Goal: Information Seeking & Learning: Learn about a topic

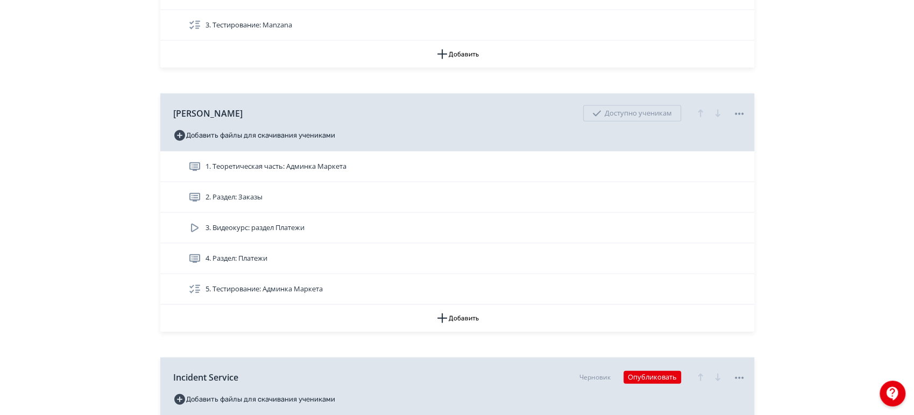
scroll to position [1613, 0]
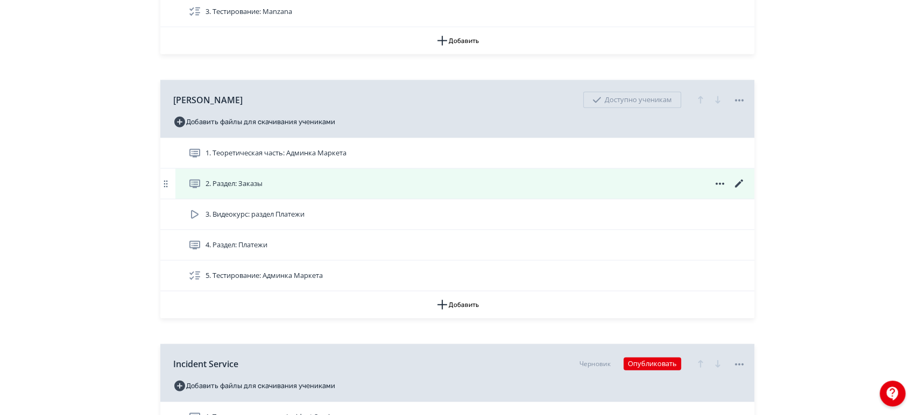
click at [446, 177] on div "2. Раздел: Заказы" at bounding box center [466, 183] width 557 height 13
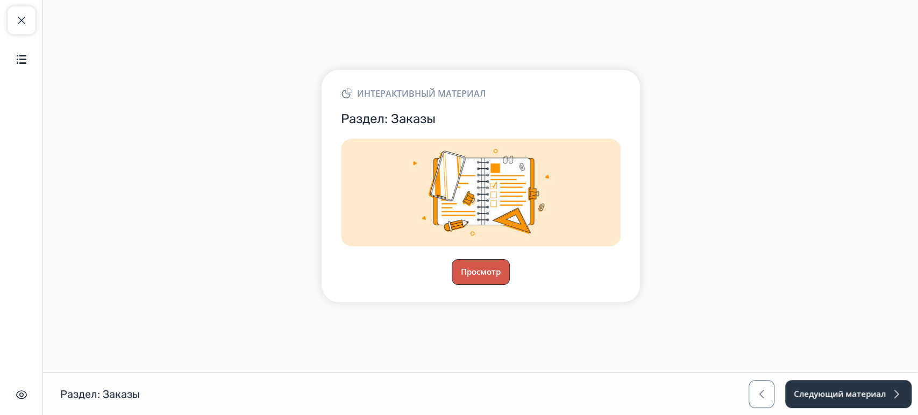
click at [480, 275] on button "Просмотр" at bounding box center [481, 272] width 58 height 26
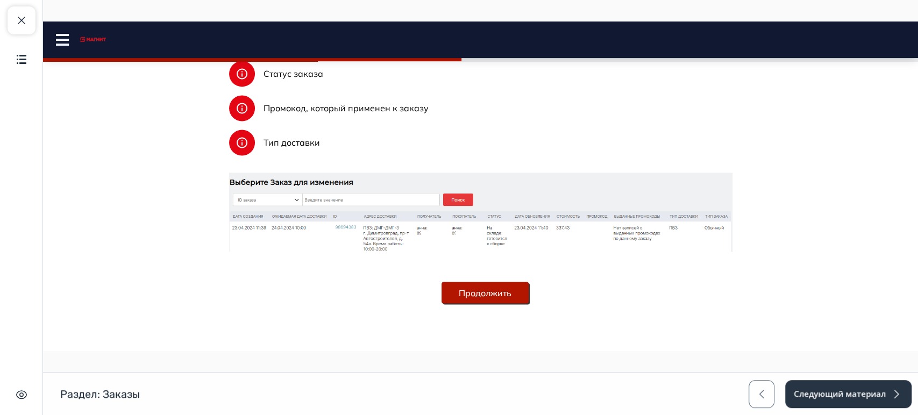
click at [473, 283] on button "Продолжить" at bounding box center [485, 293] width 87 height 22
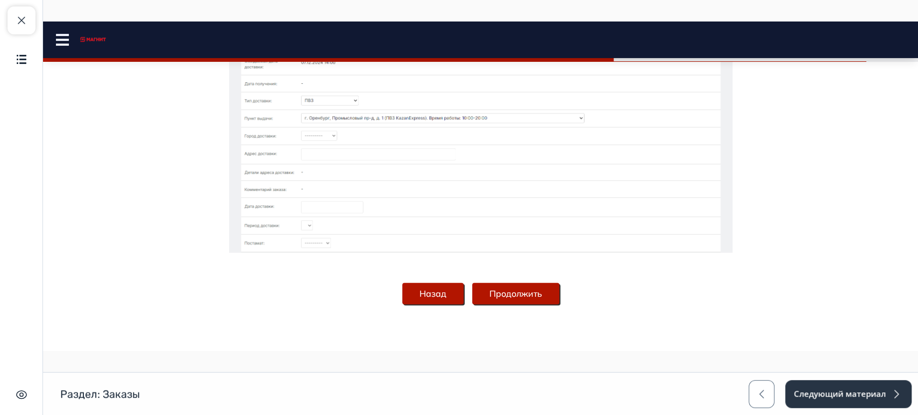
click at [500, 289] on button "Продолжить" at bounding box center [515, 294] width 87 height 22
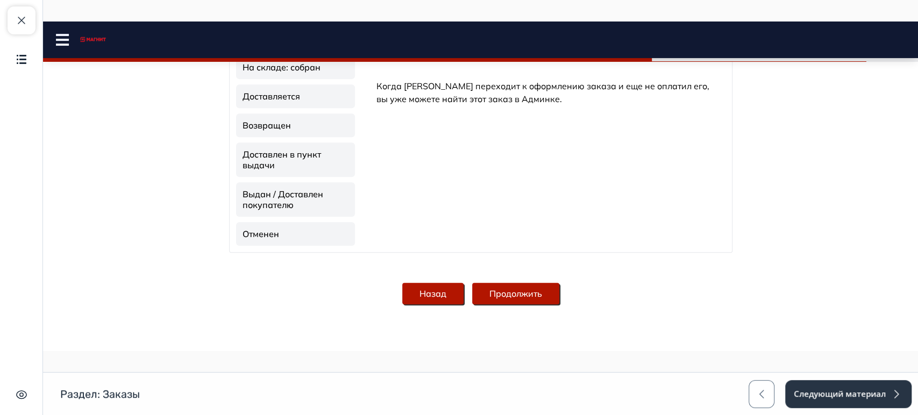
click at [509, 287] on button "Продолжить" at bounding box center [515, 294] width 87 height 22
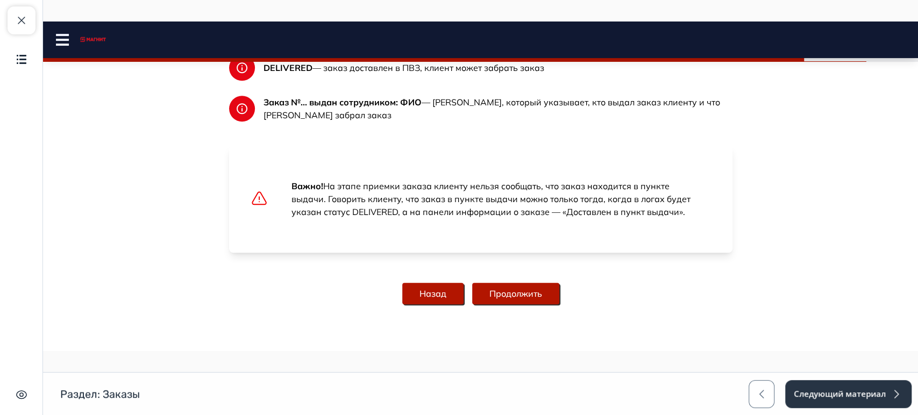
click at [523, 294] on button "Продолжить" at bounding box center [515, 294] width 87 height 22
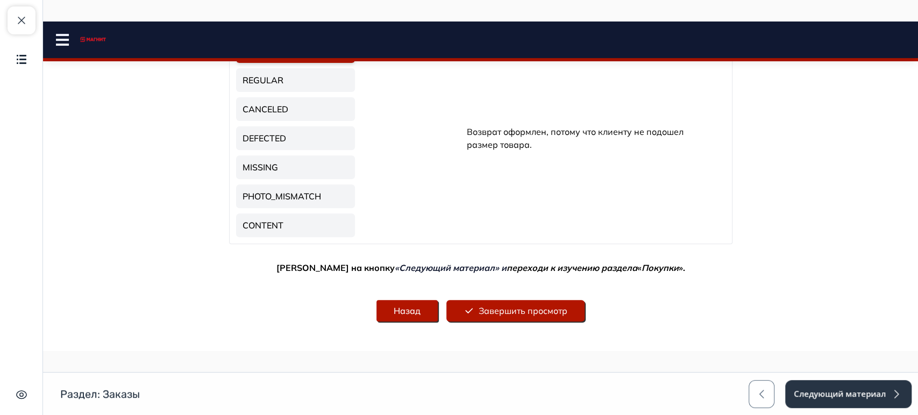
scroll to position [303, 0]
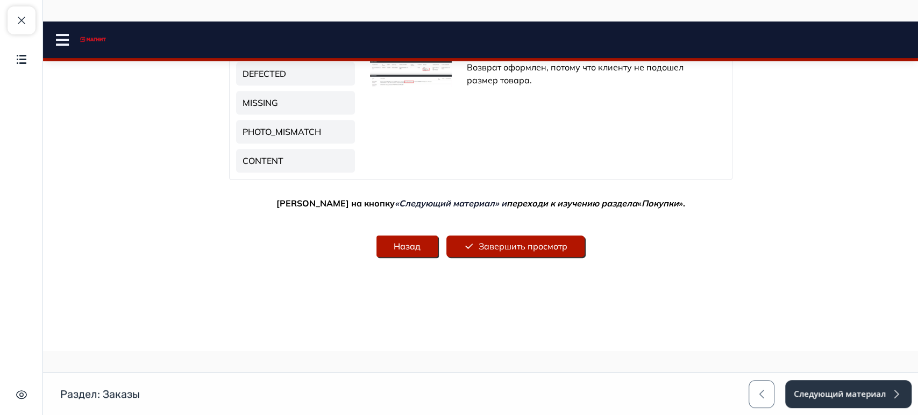
click at [519, 249] on button "Завершить просмотр" at bounding box center [515, 247] width 138 height 22
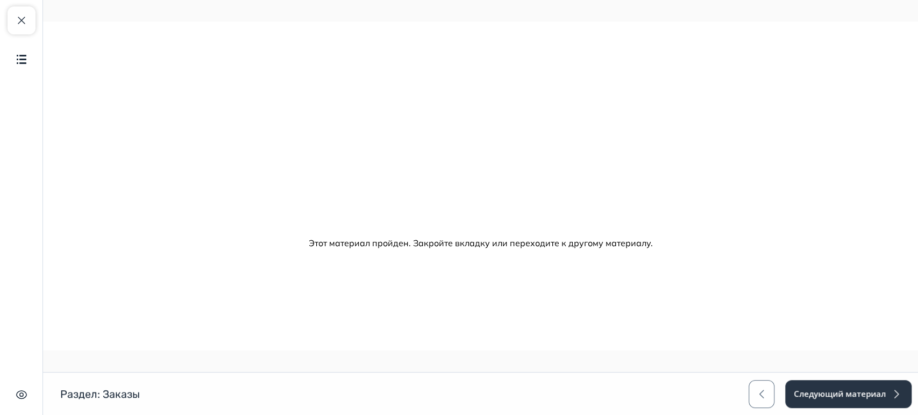
scroll to position [0, 0]
click at [855, 406] on button "Следующий материал" at bounding box center [847, 394] width 127 height 28
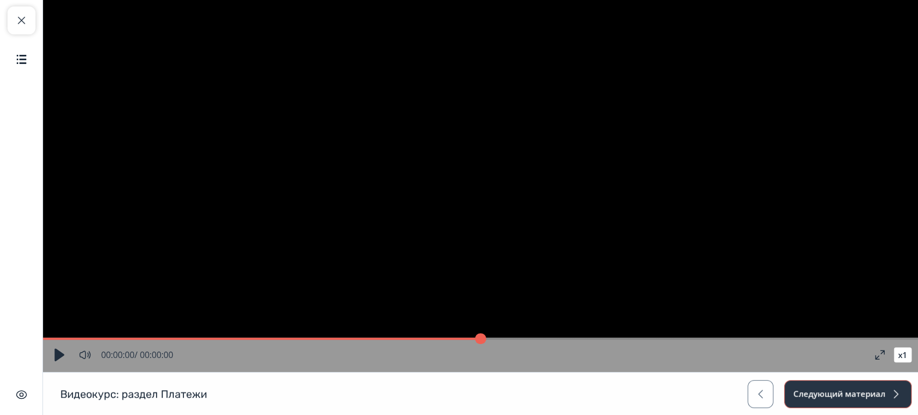
click at [853, 403] on button "Следующий материал" at bounding box center [847, 394] width 127 height 28
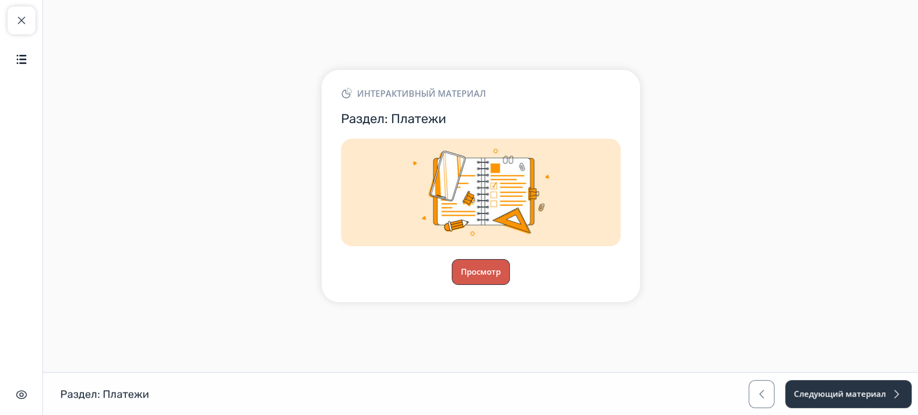
click at [468, 264] on button "Просмотр" at bounding box center [481, 272] width 58 height 26
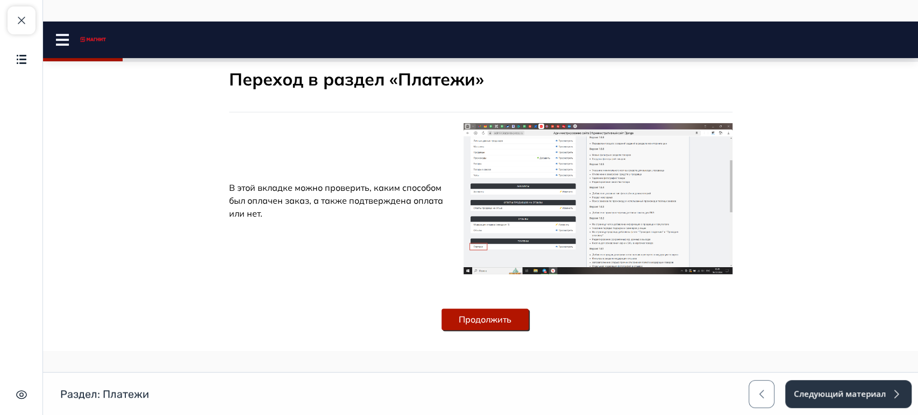
scroll to position [244, 0]
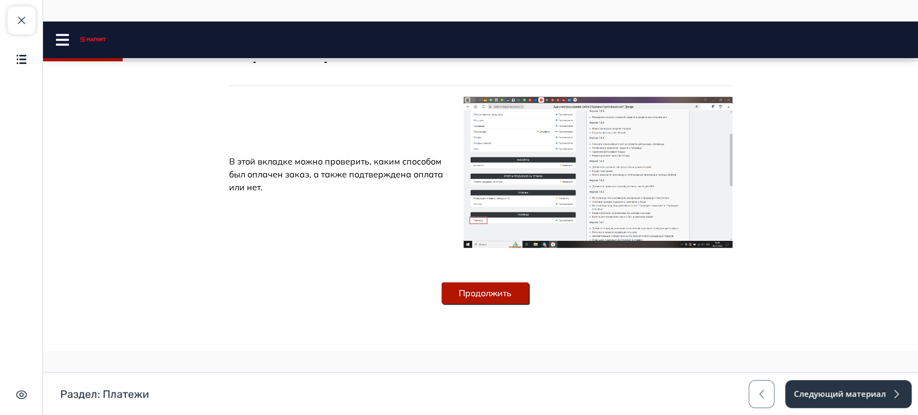
click at [485, 301] on button "Продолжить" at bounding box center [485, 293] width 87 height 22
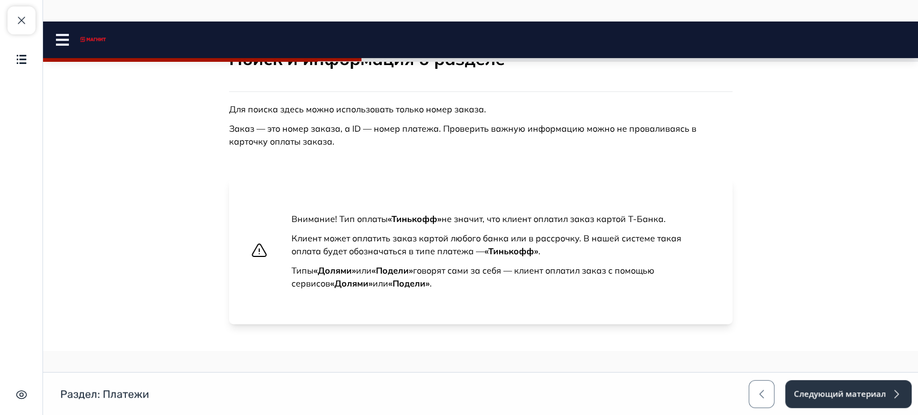
scroll to position [0, 0]
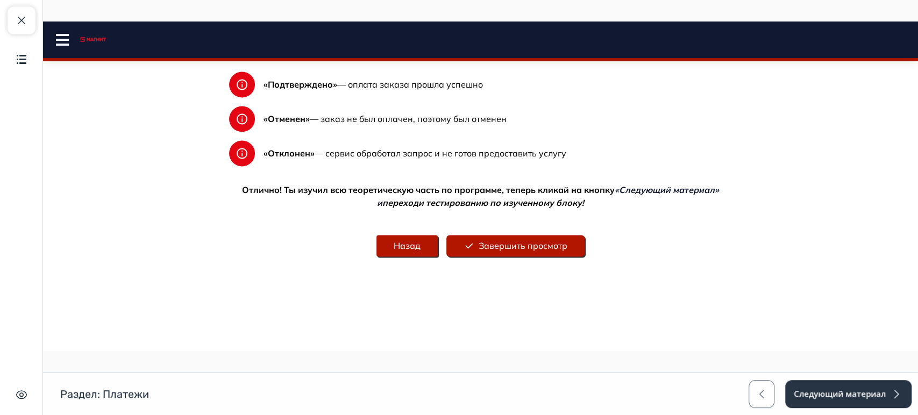
click at [406, 250] on button "Назад" at bounding box center [406, 246] width 61 height 22
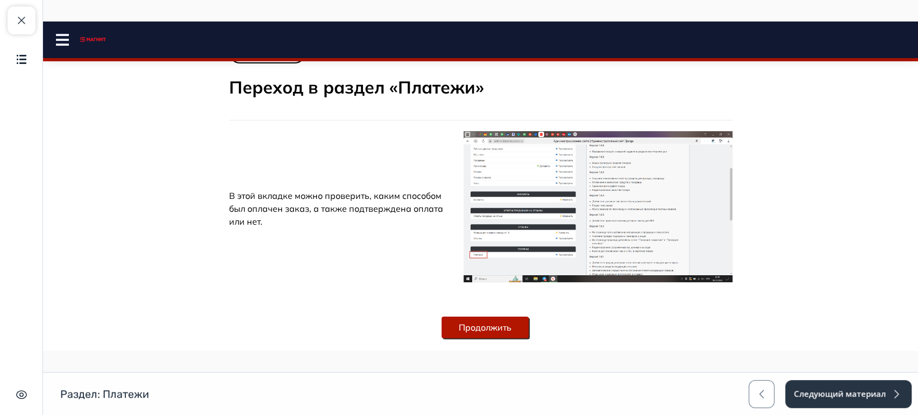
scroll to position [60, 0]
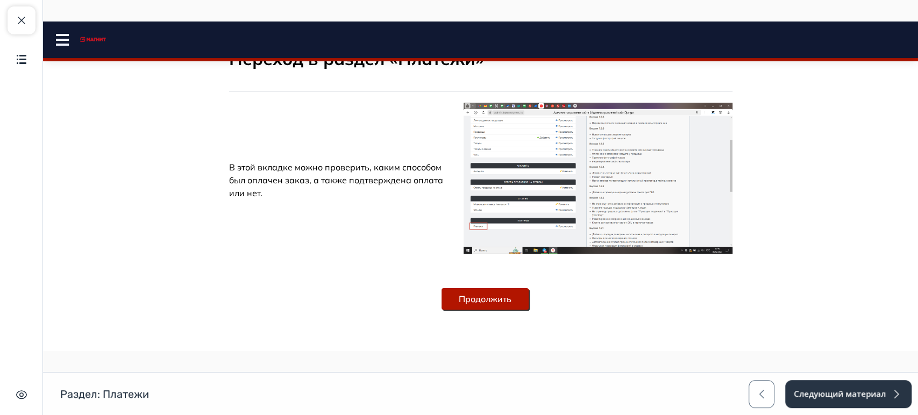
click at [582, 205] on img at bounding box center [598, 178] width 269 height 151
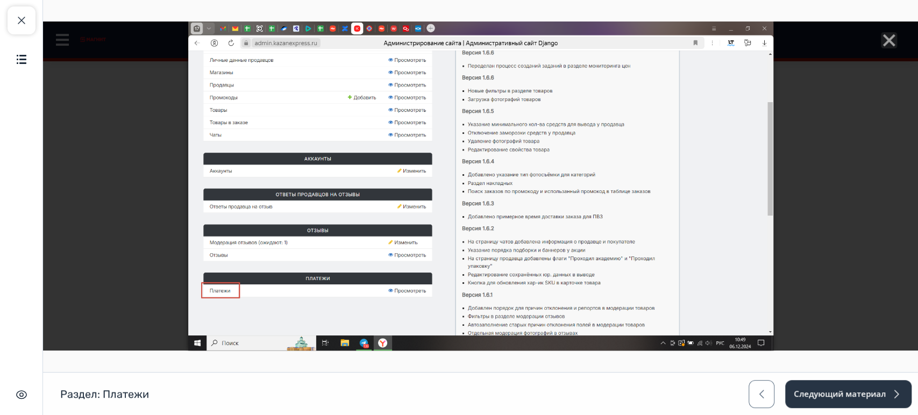
click at [815, 179] on div at bounding box center [480, 186] width 875 height 329
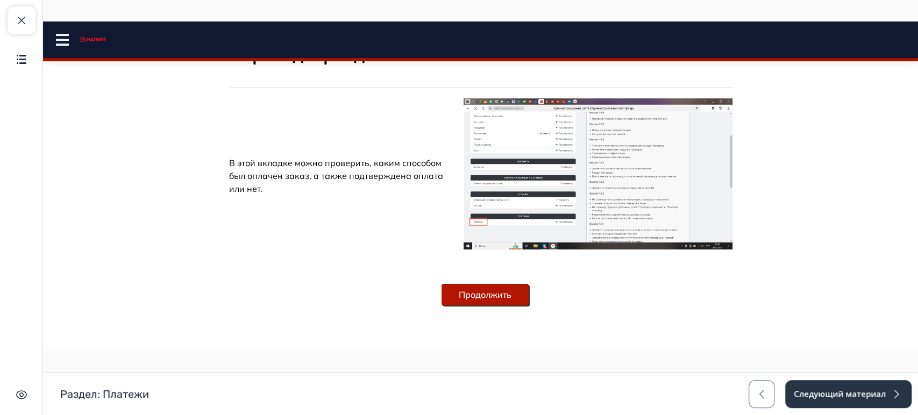
scroll to position [65, 0]
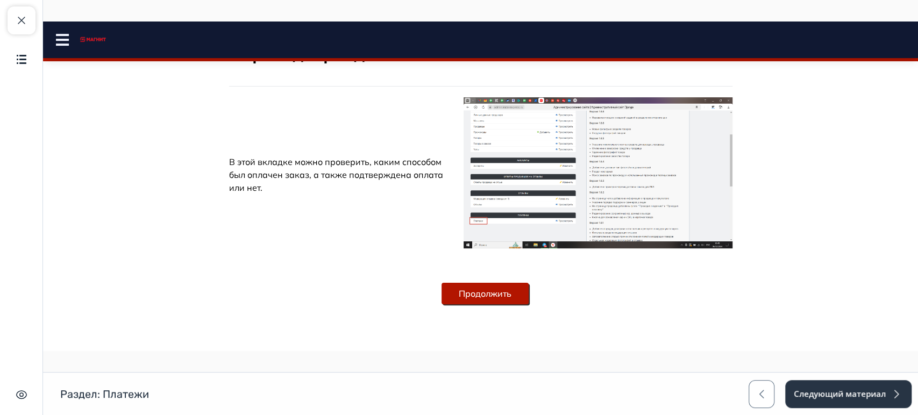
click at [473, 288] on button "Продолжить" at bounding box center [485, 294] width 87 height 22
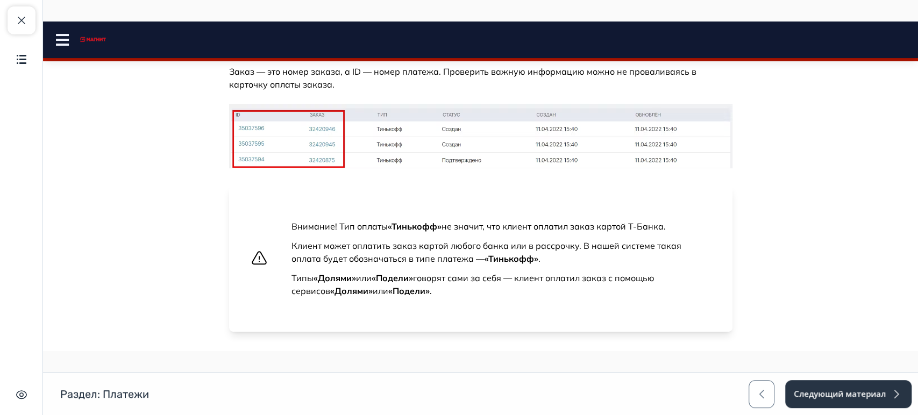
scroll to position [0, 0]
